Goal: Transaction & Acquisition: Purchase product/service

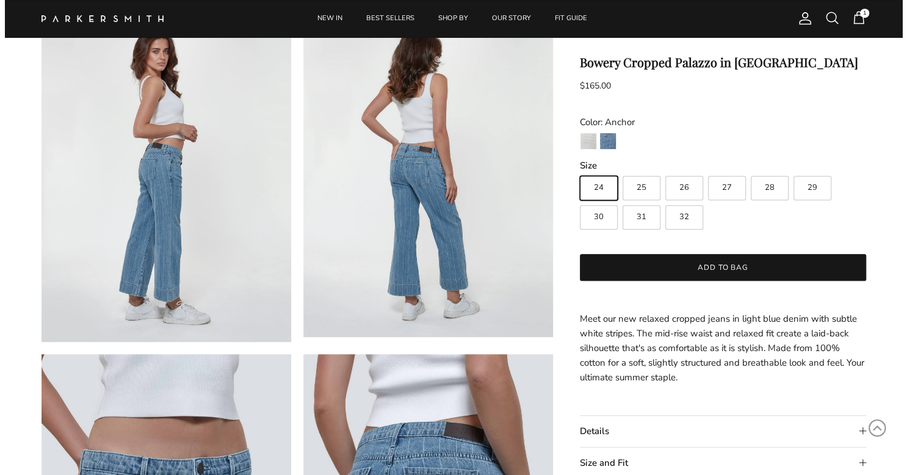
scroll to position [427, 0]
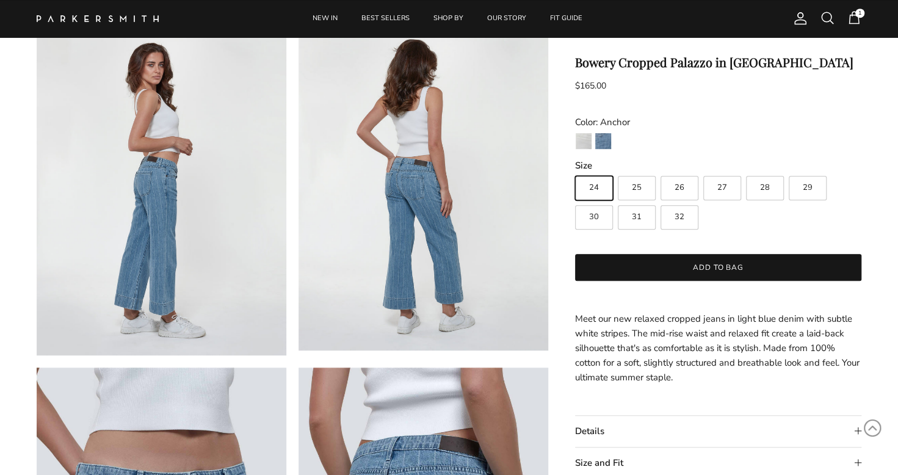
click at [823, 19] on span at bounding box center [827, 17] width 15 height 15
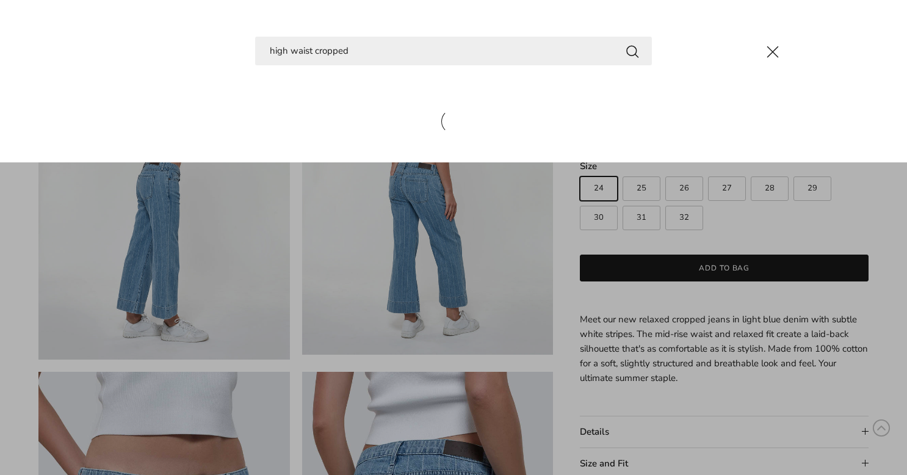
type input "high waist cropped"
click at [625, 43] on button "Search" at bounding box center [632, 50] width 15 height 15
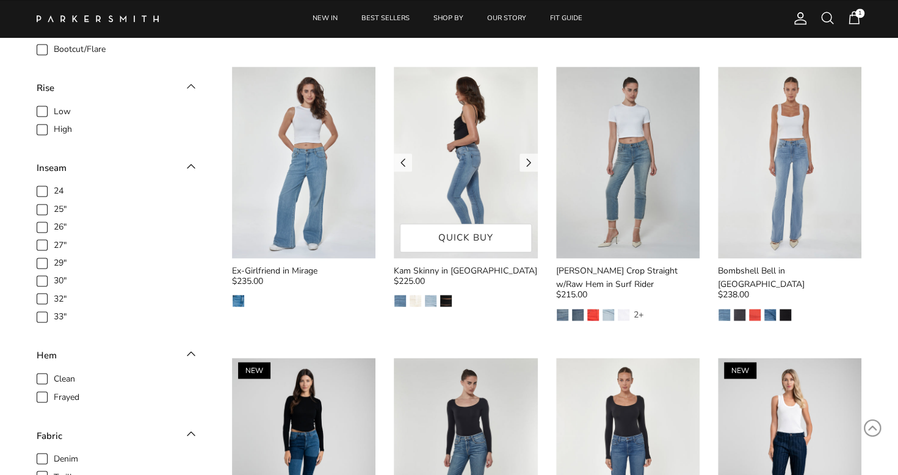
scroll to position [977, 0]
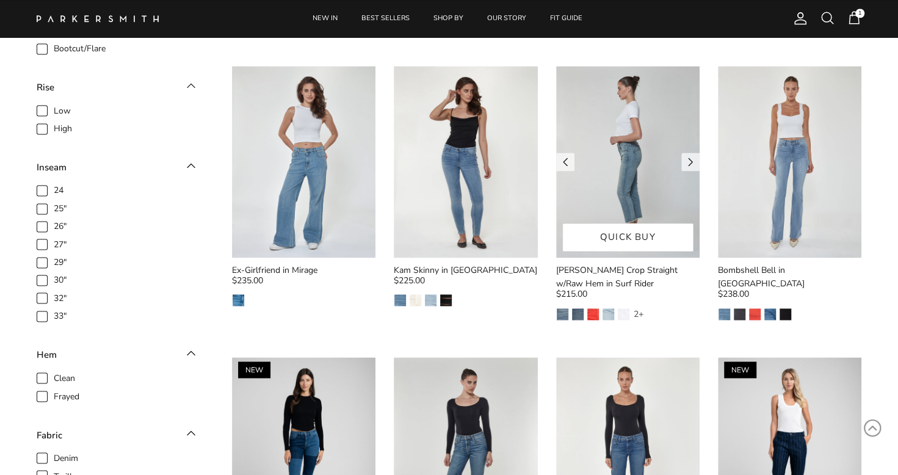
click at [619, 184] on img at bounding box center [627, 162] width 143 height 192
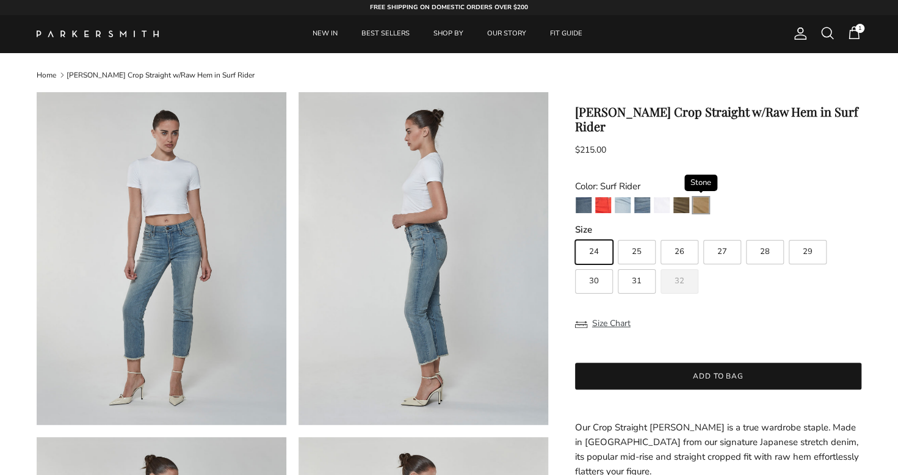
click at [703, 197] on img "Stone" at bounding box center [701, 205] width 16 height 16
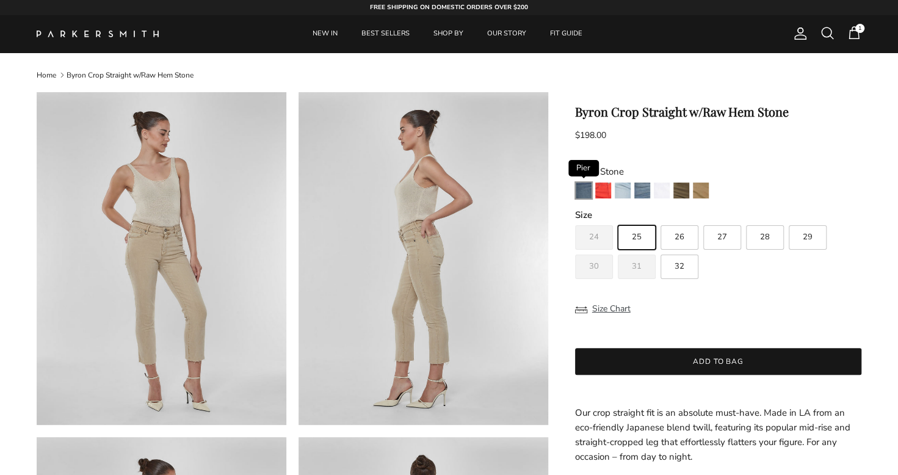
click at [587, 189] on img "Pier" at bounding box center [584, 191] width 16 height 16
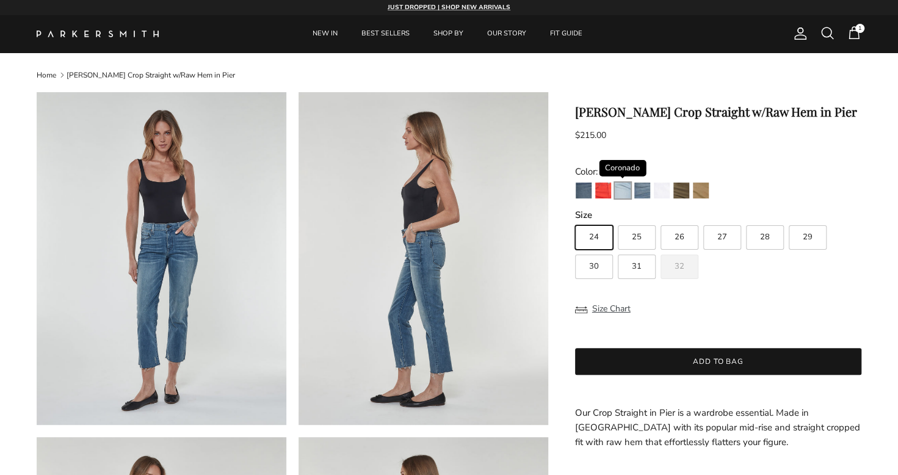
click at [620, 190] on img "Coronado" at bounding box center [623, 191] width 16 height 16
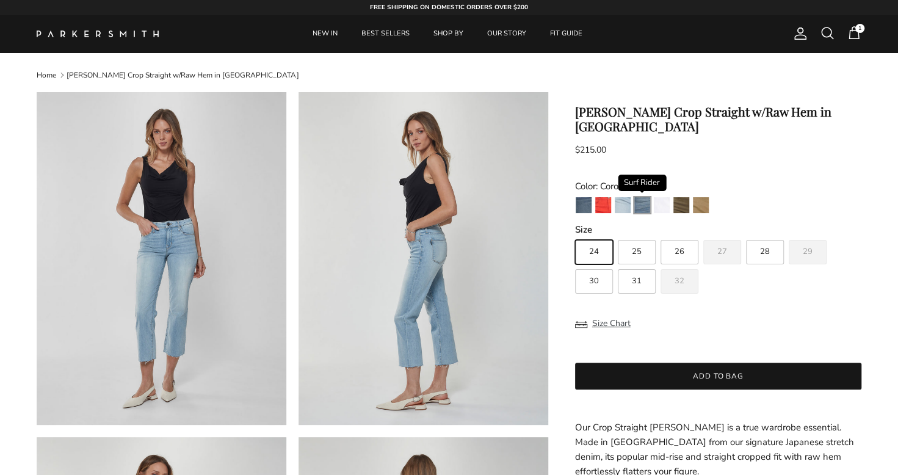
click at [645, 197] on img "Surf Rider" at bounding box center [642, 205] width 16 height 16
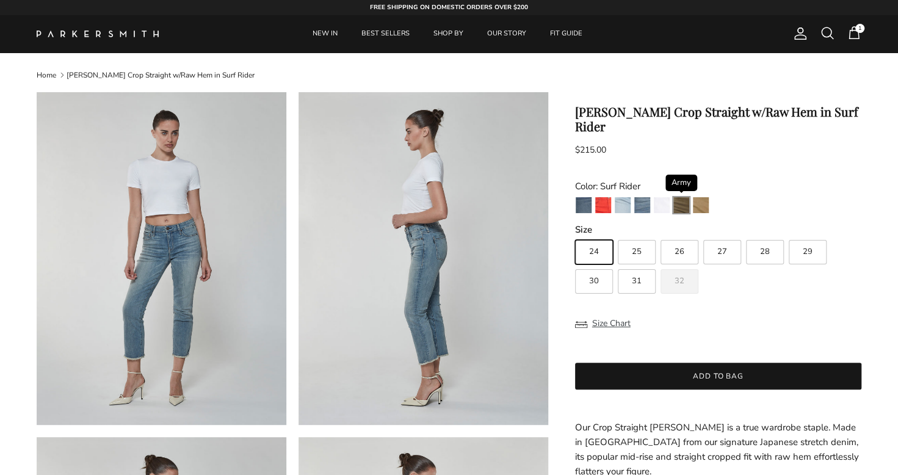
click at [680, 197] on img "Army" at bounding box center [681, 205] width 16 height 16
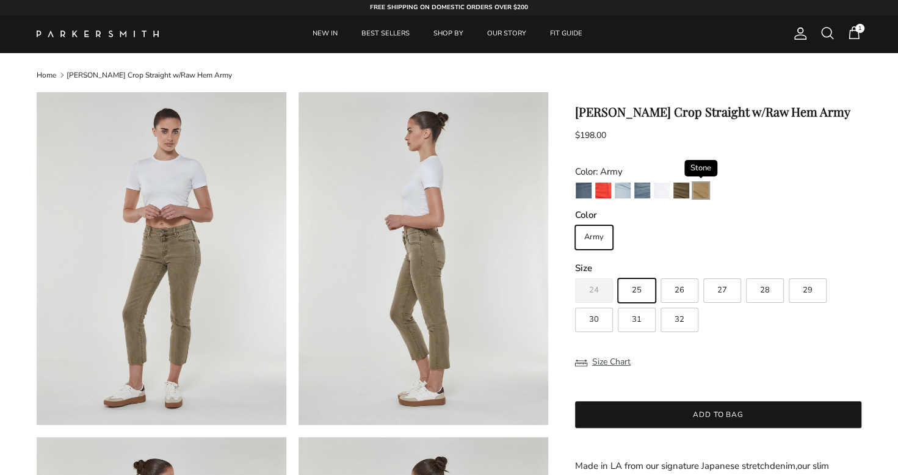
click at [702, 189] on img "Stone" at bounding box center [701, 191] width 16 height 16
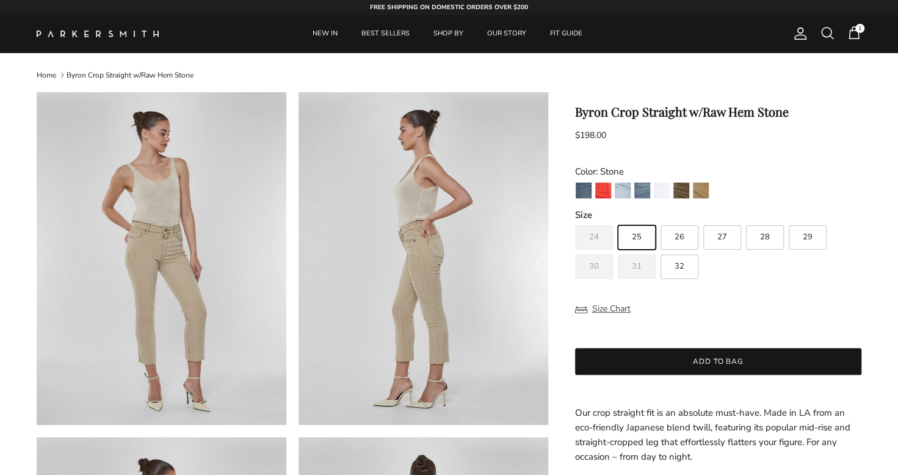
click at [676, 233] on span "26" at bounding box center [680, 237] width 10 height 8
click at [575, 220] on input "26" at bounding box center [574, 220] width 1 height 1
radio input "true"
click at [580, 191] on img "Pier" at bounding box center [584, 191] width 16 height 16
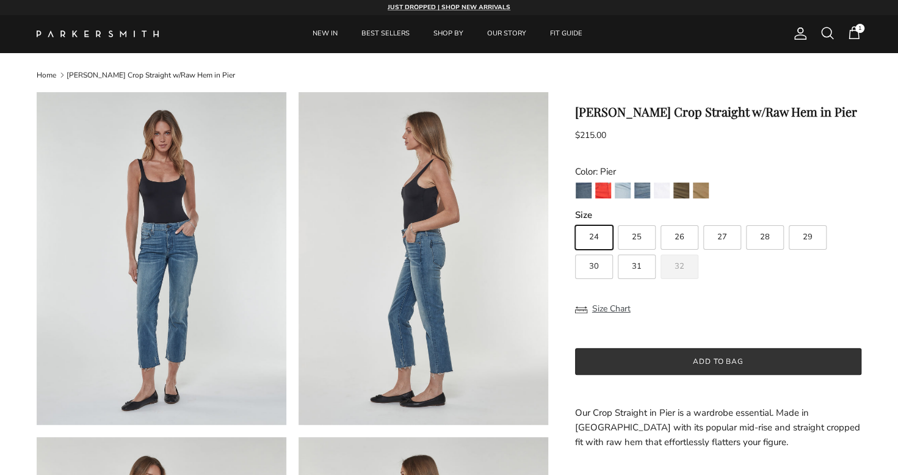
click at [648, 361] on button "Add to bag" at bounding box center [718, 361] width 286 height 27
